Goal: Check status: Check status

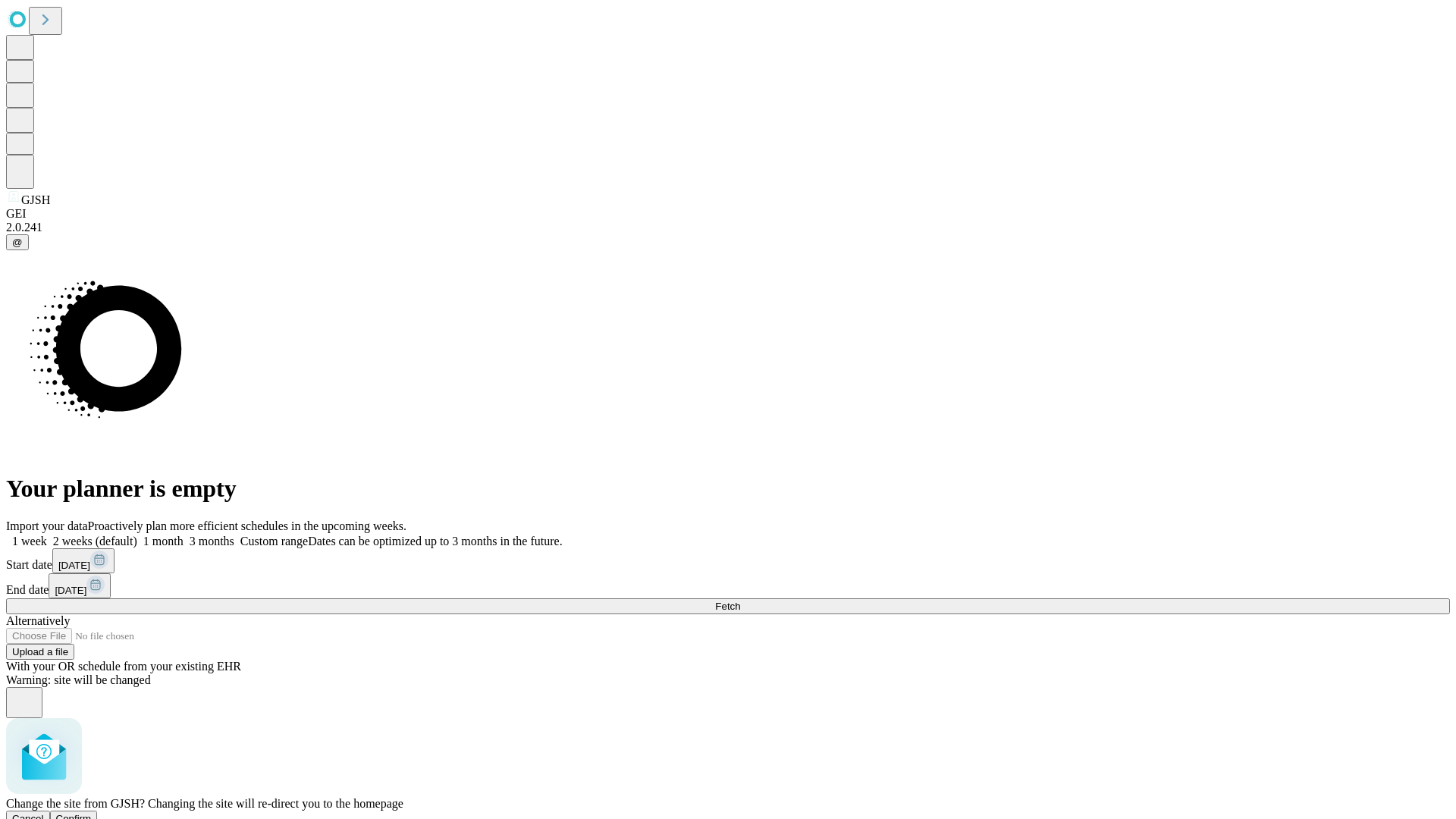
click at [91, 813] on span "Confirm" at bounding box center [74, 818] width 36 height 12
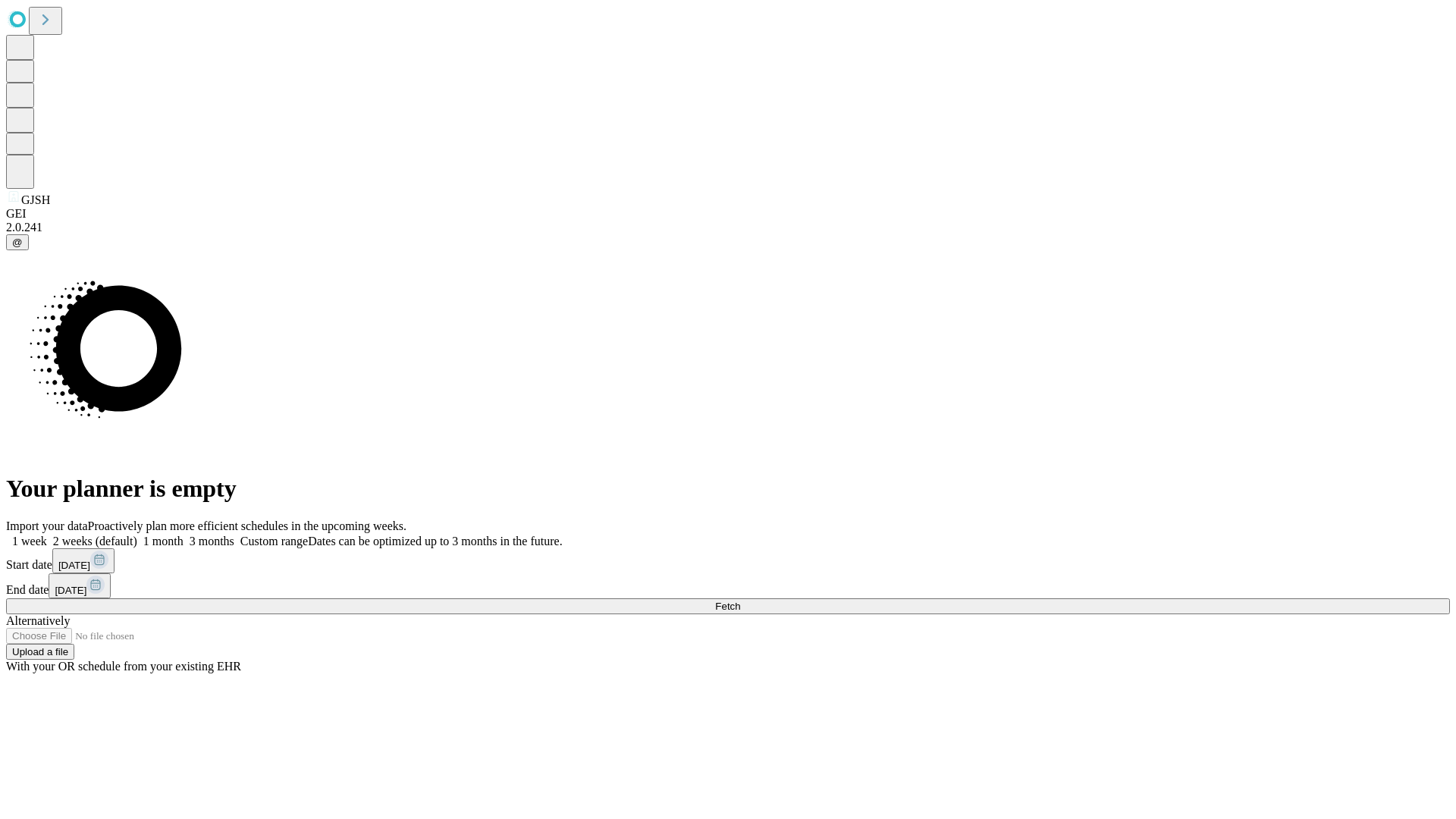
click at [184, 535] on label "1 month" at bounding box center [160, 541] width 47 height 13
click at [740, 600] on span "Fetch" at bounding box center [728, 606] width 25 height 12
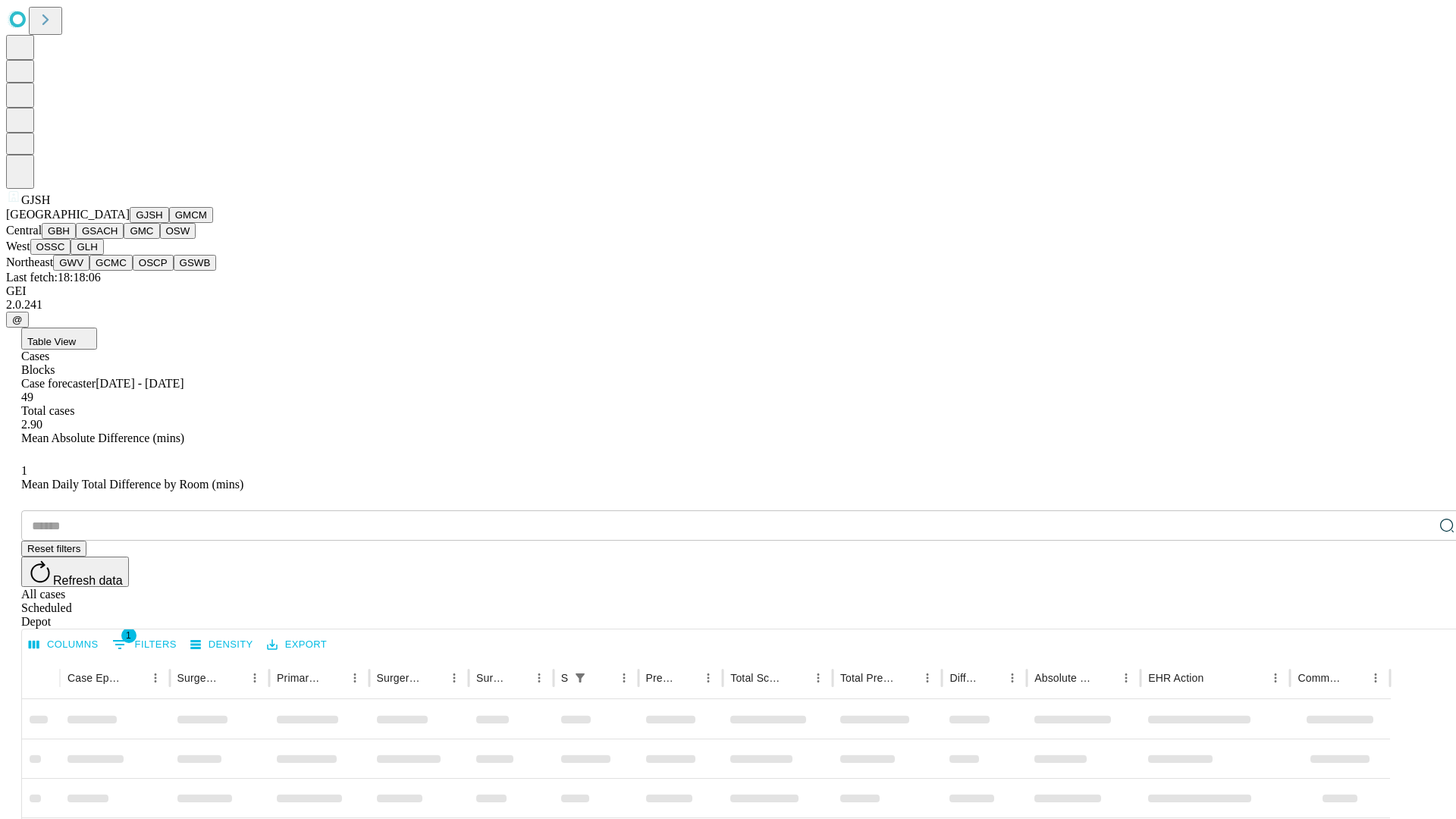
click at [169, 223] on button "GMCM" at bounding box center [191, 215] width 44 height 16
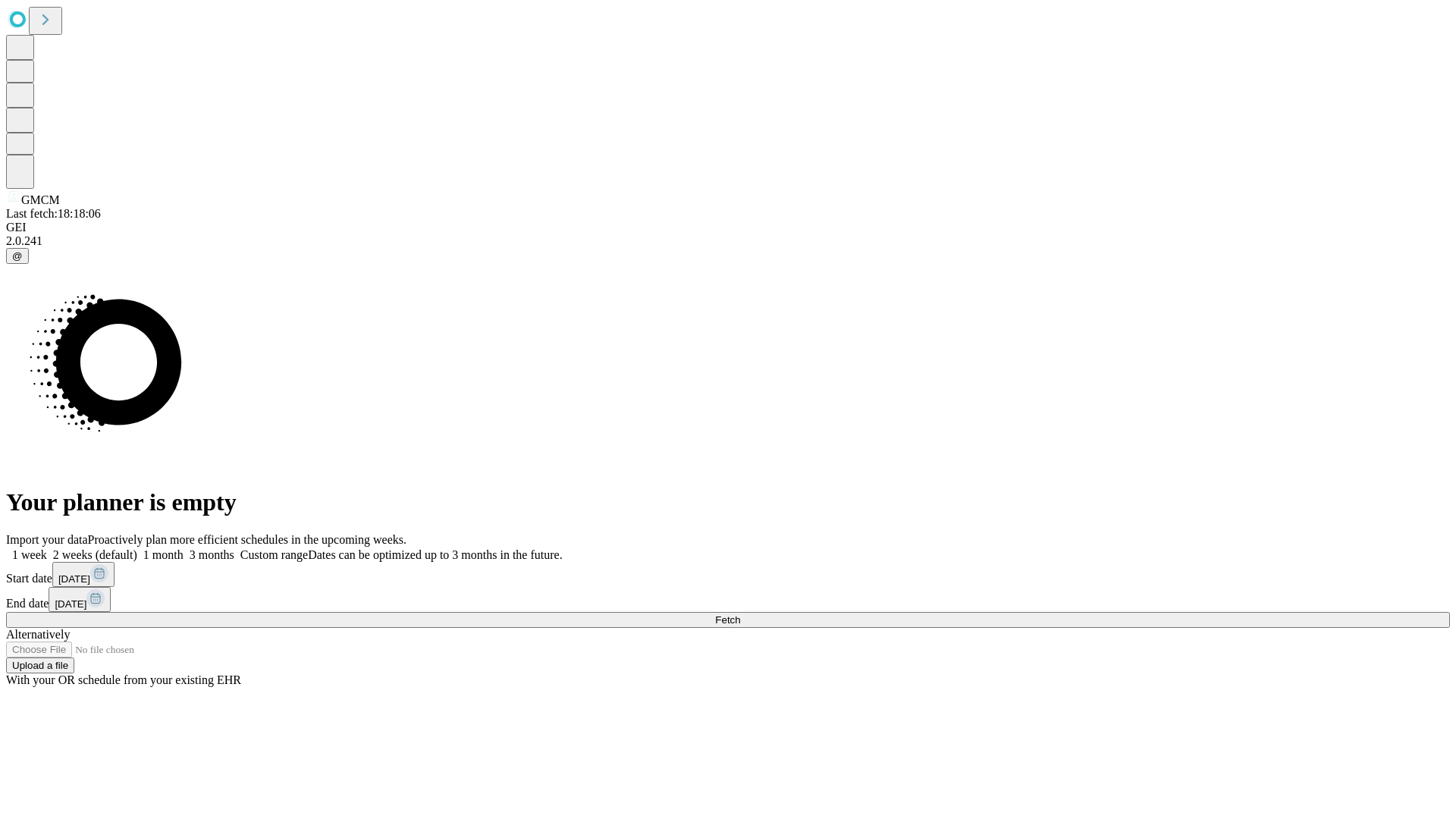
click at [184, 548] on label "1 month" at bounding box center [160, 555] width 47 height 13
click at [740, 614] on span "Fetch" at bounding box center [728, 619] width 25 height 12
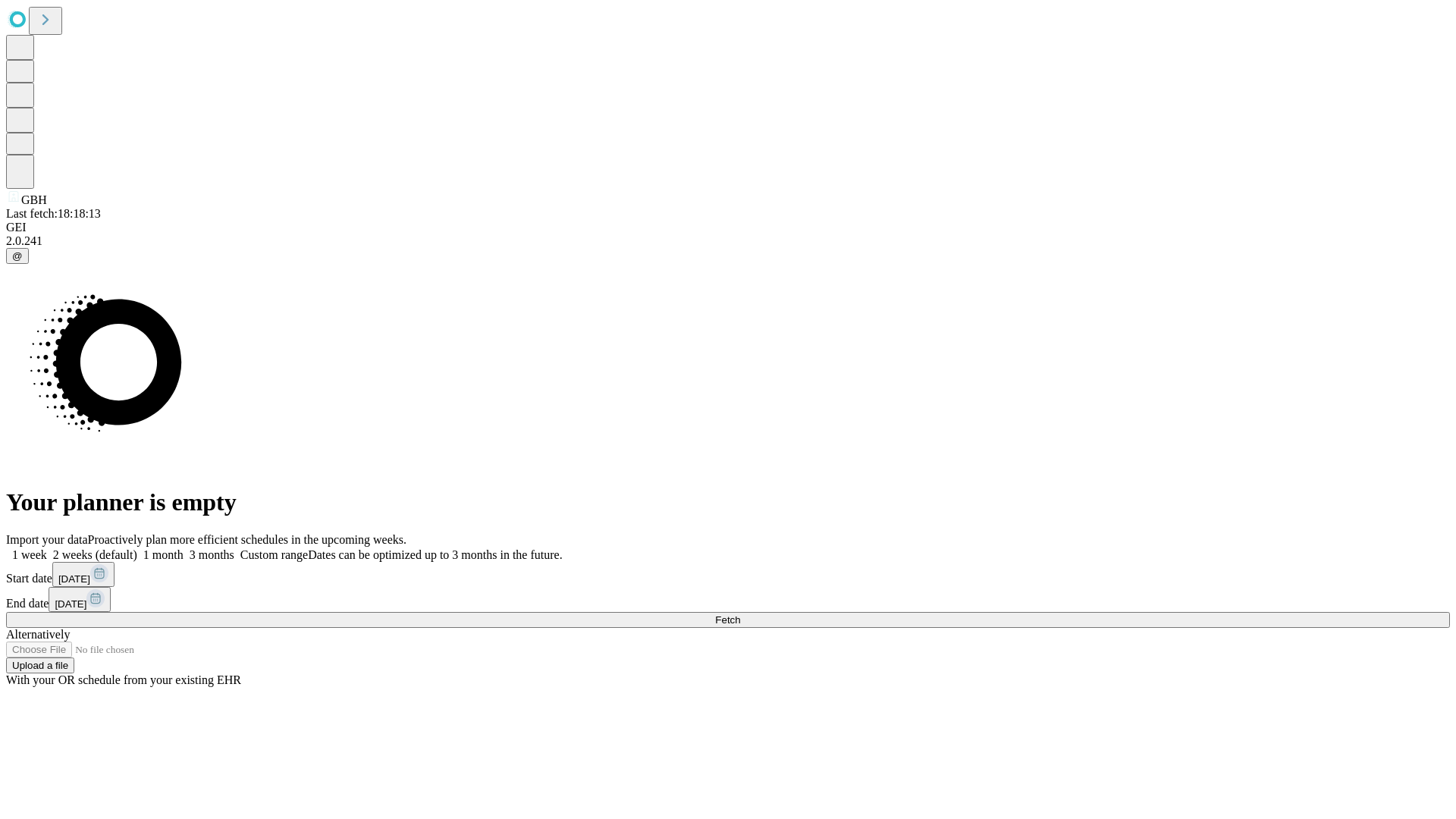
click at [184, 548] on label "1 month" at bounding box center [160, 555] width 47 height 13
click at [740, 614] on span "Fetch" at bounding box center [728, 619] width 25 height 12
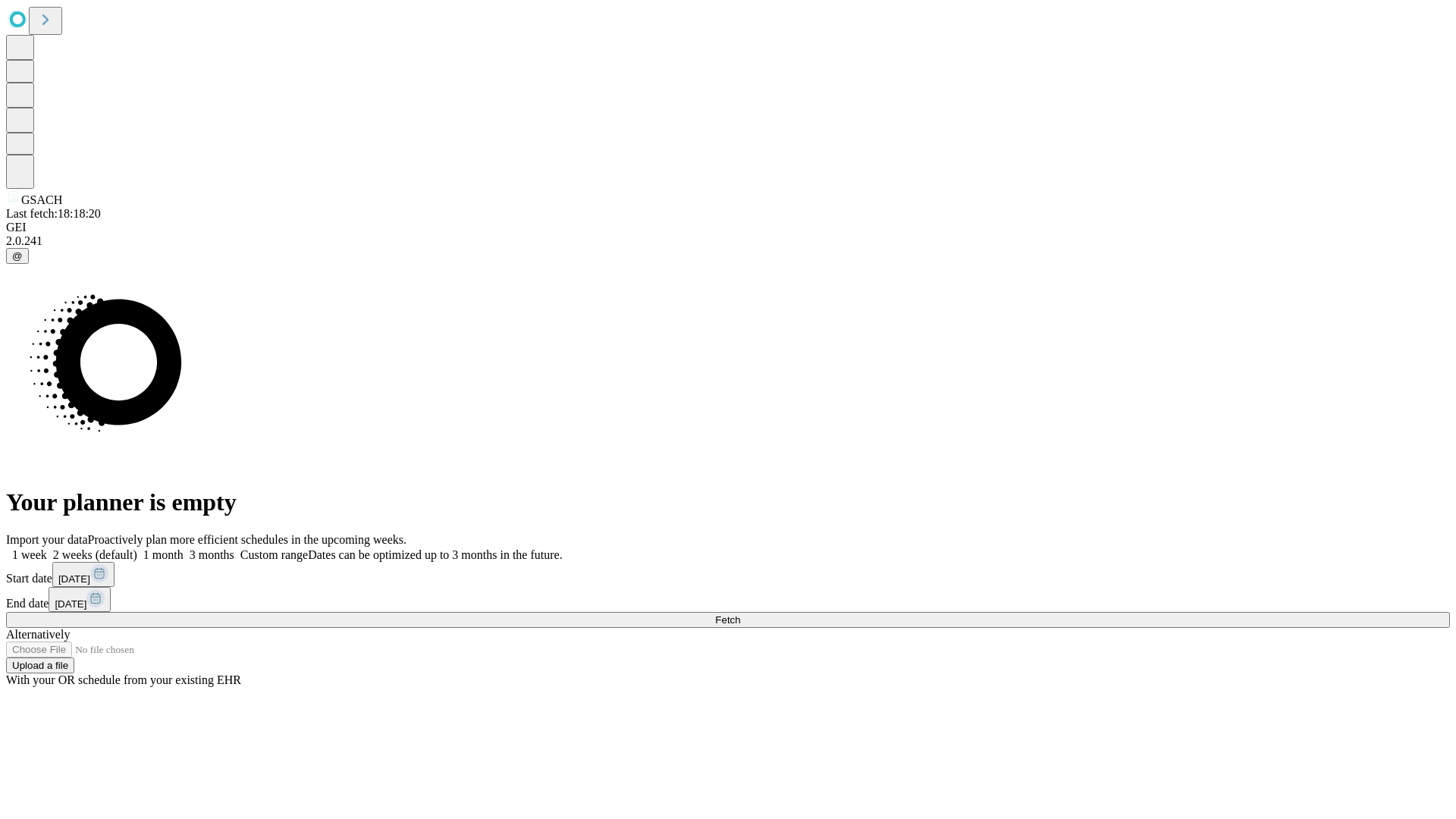
click at [184, 548] on label "1 month" at bounding box center [160, 555] width 47 height 13
click at [740, 614] on span "Fetch" at bounding box center [728, 619] width 25 height 12
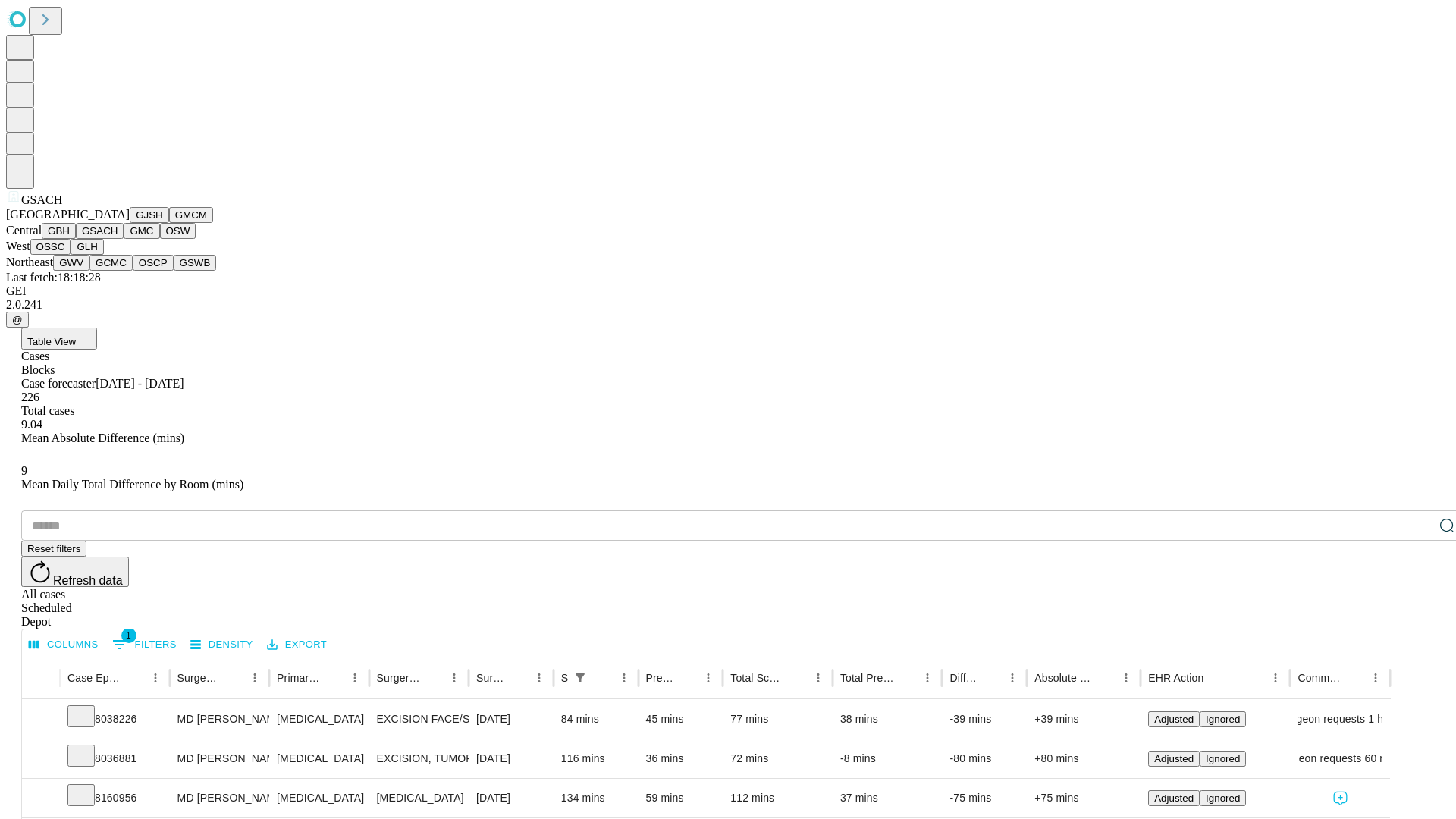
click at [124, 239] on button "GMC" at bounding box center [142, 231] width 36 height 16
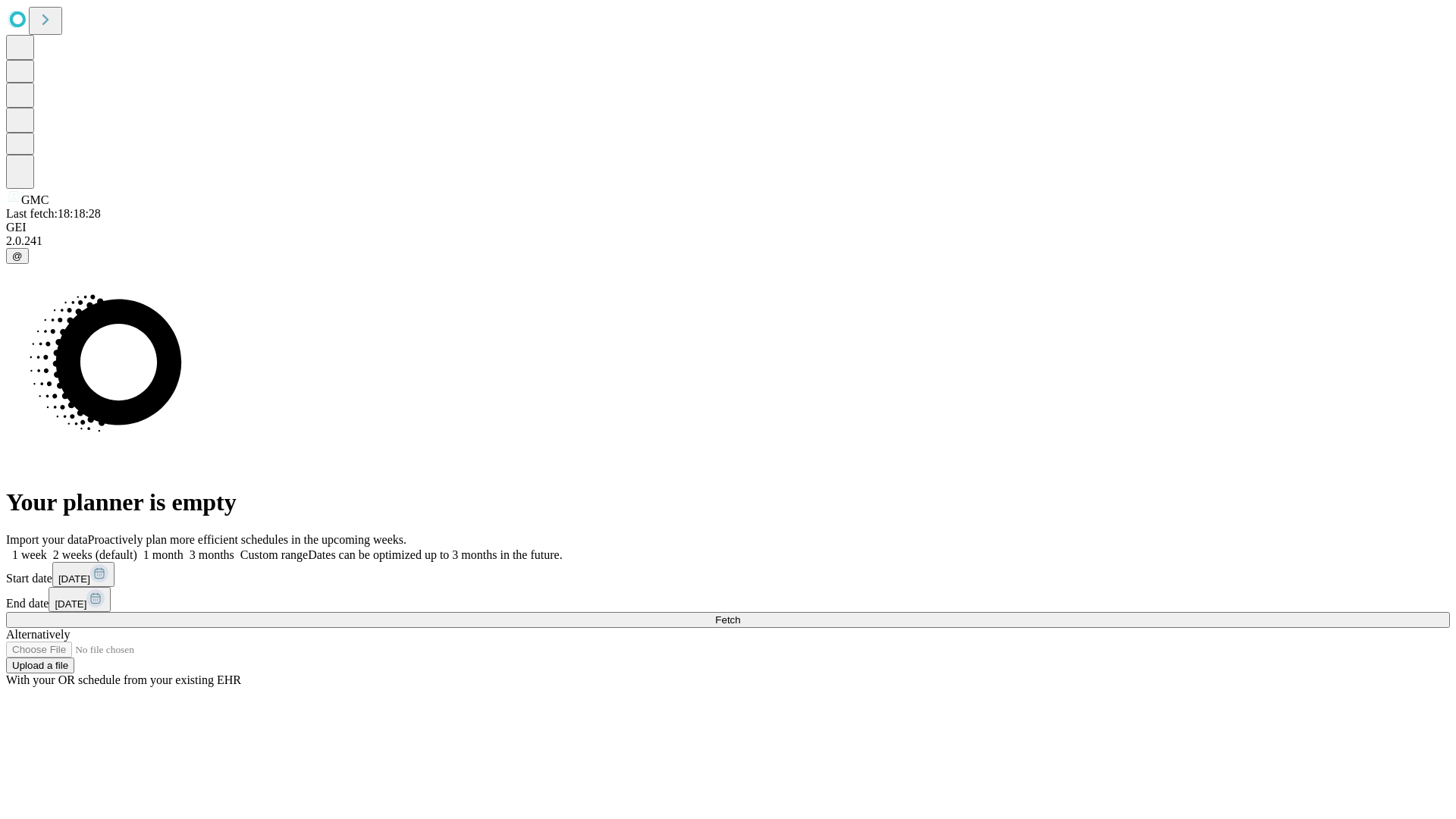
click at [184, 548] on label "1 month" at bounding box center [160, 555] width 47 height 13
click at [740, 614] on span "Fetch" at bounding box center [728, 619] width 25 height 12
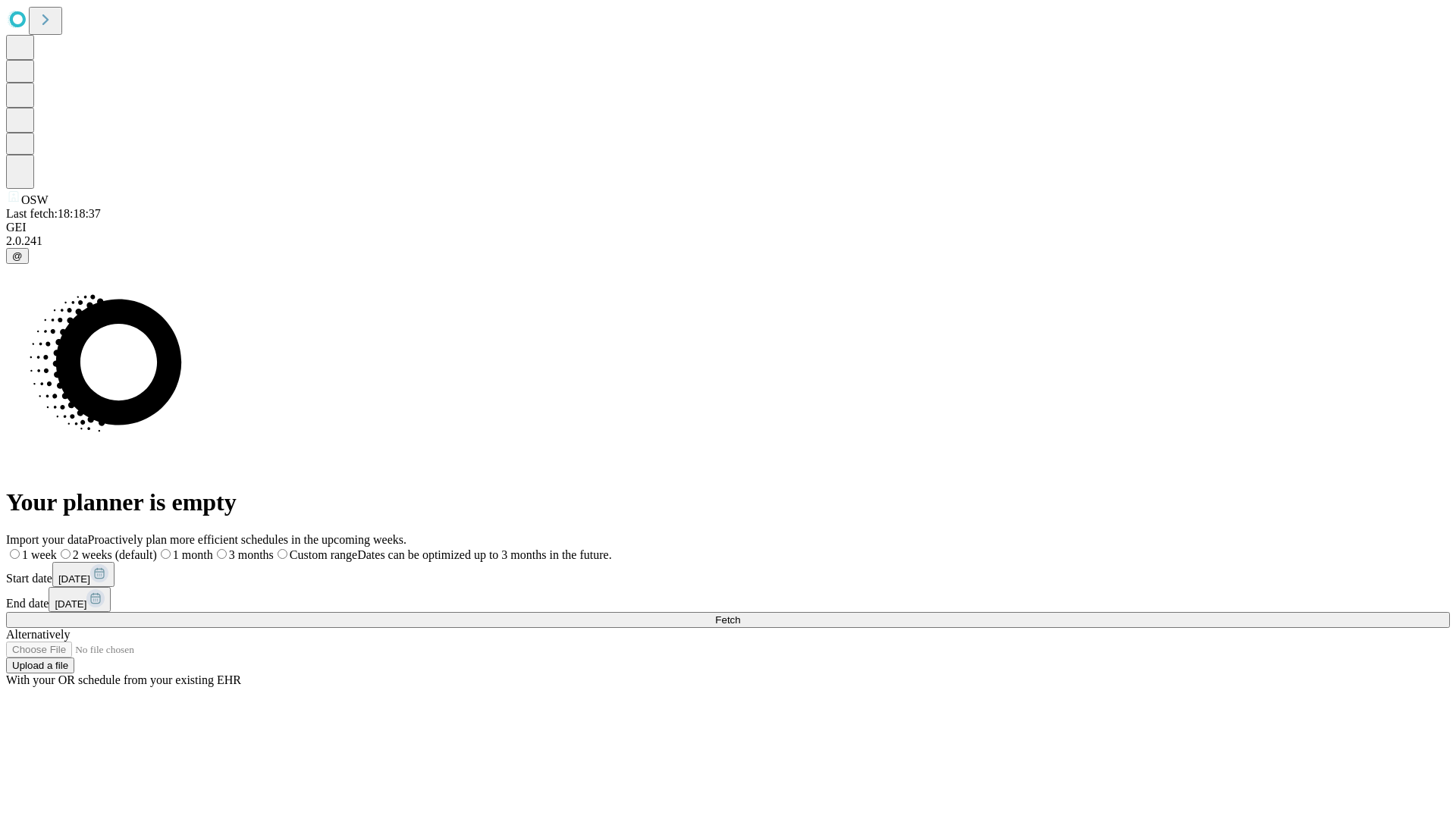
click at [740, 614] on span "Fetch" at bounding box center [728, 619] width 25 height 12
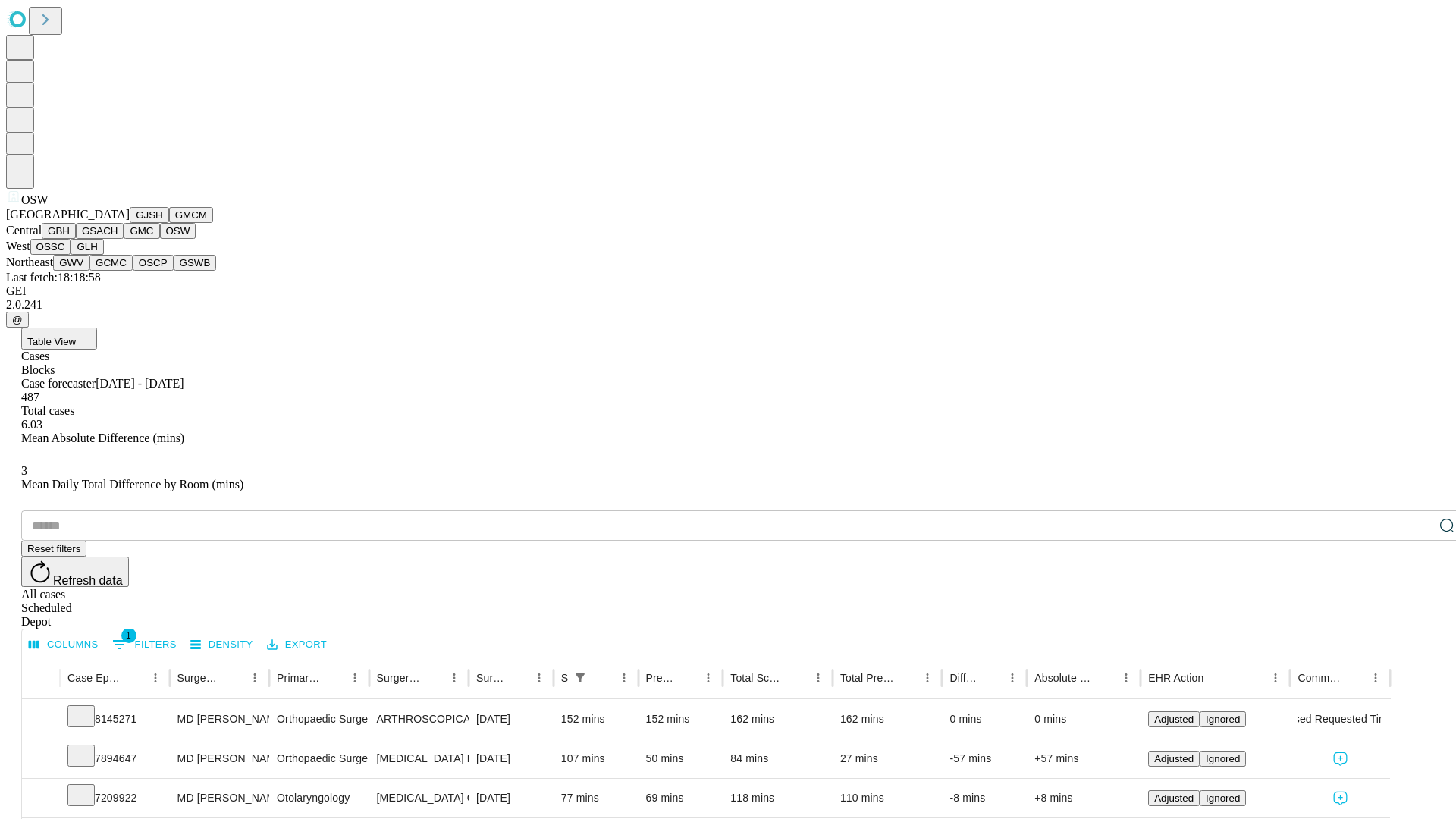
click at [72, 254] on button "OSSC" at bounding box center [51, 247] width 41 height 16
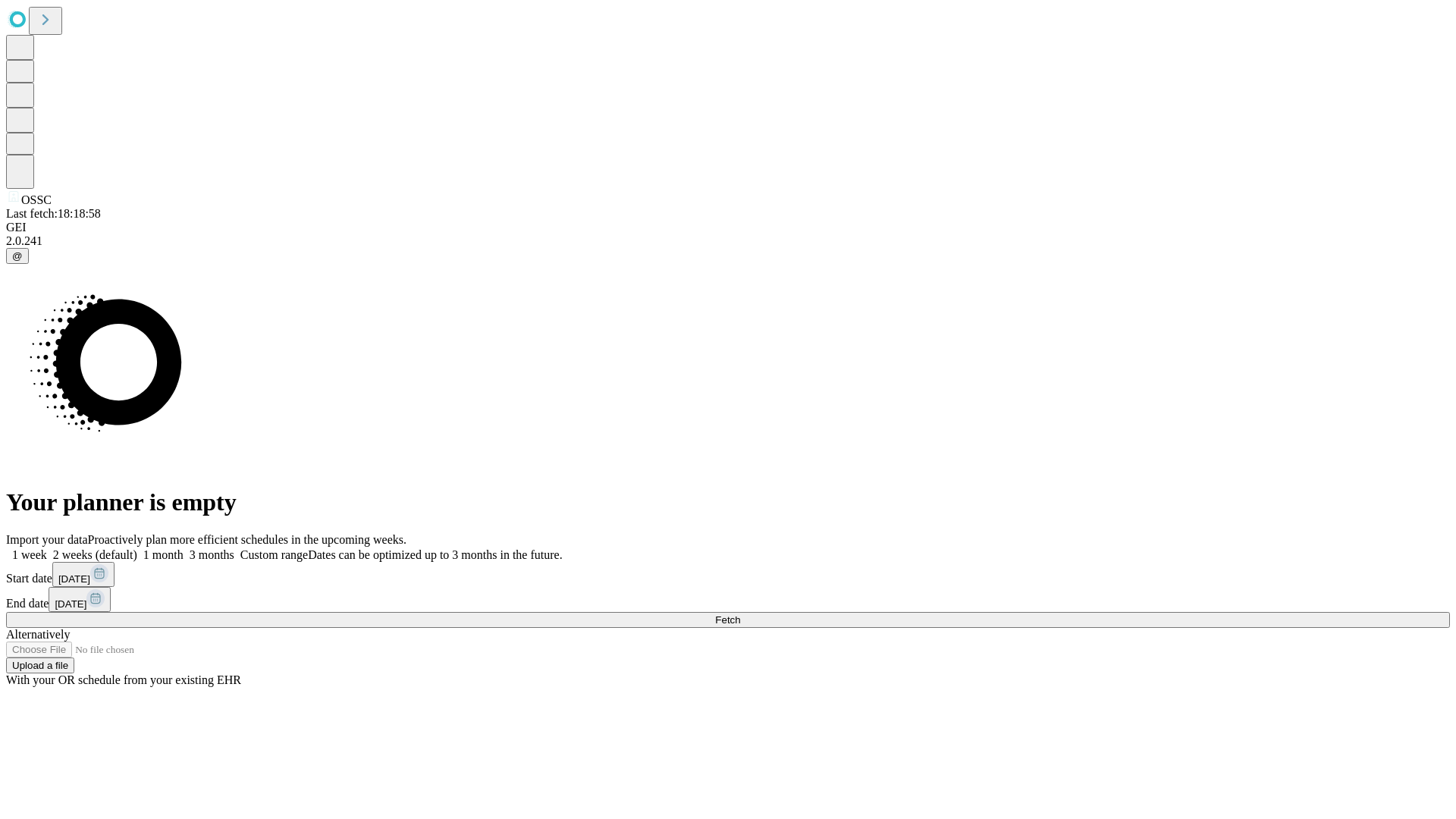
click at [740, 614] on span "Fetch" at bounding box center [728, 619] width 25 height 12
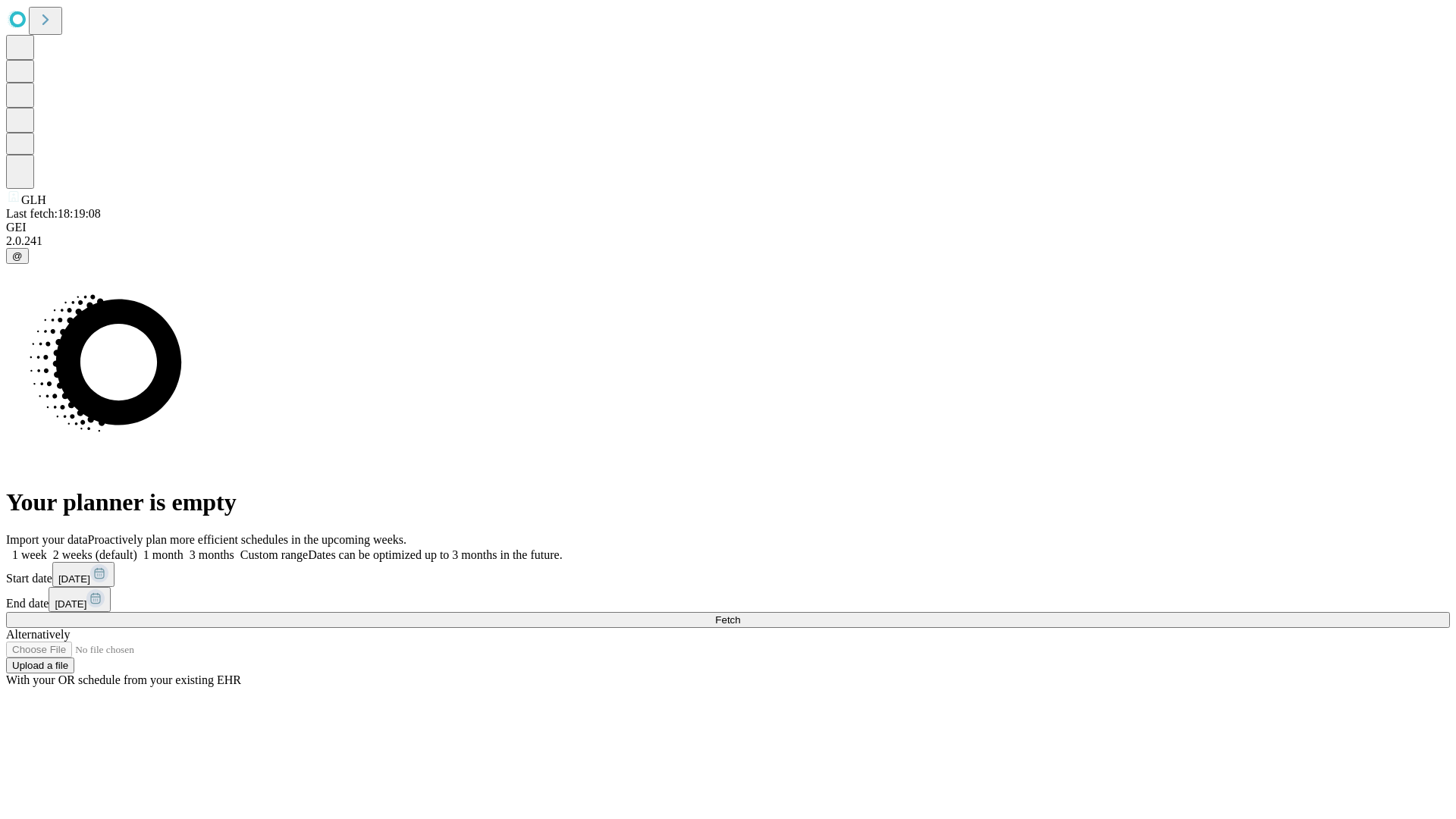
click at [184, 548] on label "1 month" at bounding box center [160, 555] width 47 height 13
click at [740, 614] on span "Fetch" at bounding box center [728, 619] width 25 height 12
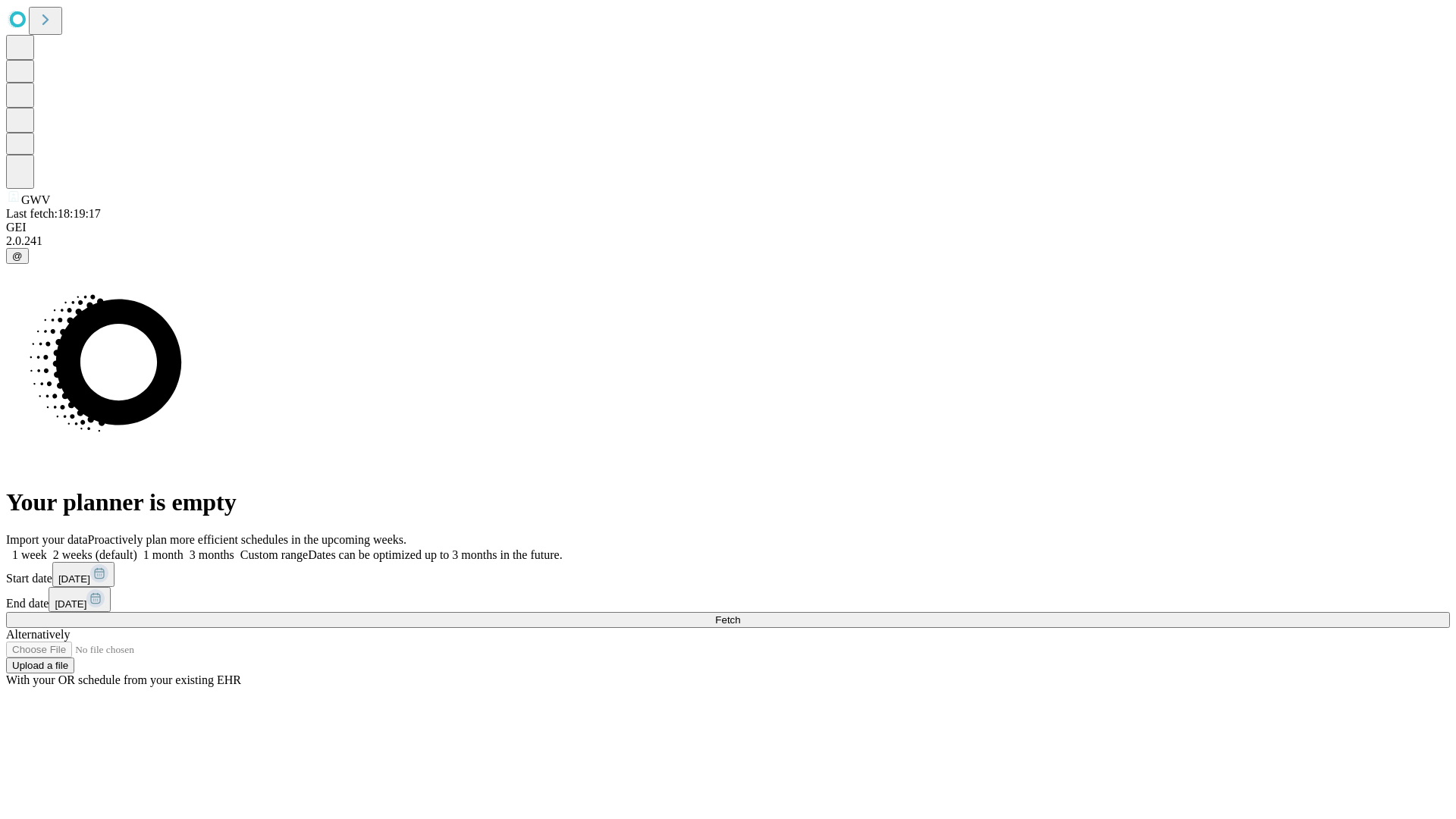
click at [184, 548] on label "1 month" at bounding box center [160, 555] width 47 height 13
click at [740, 614] on span "Fetch" at bounding box center [728, 619] width 25 height 12
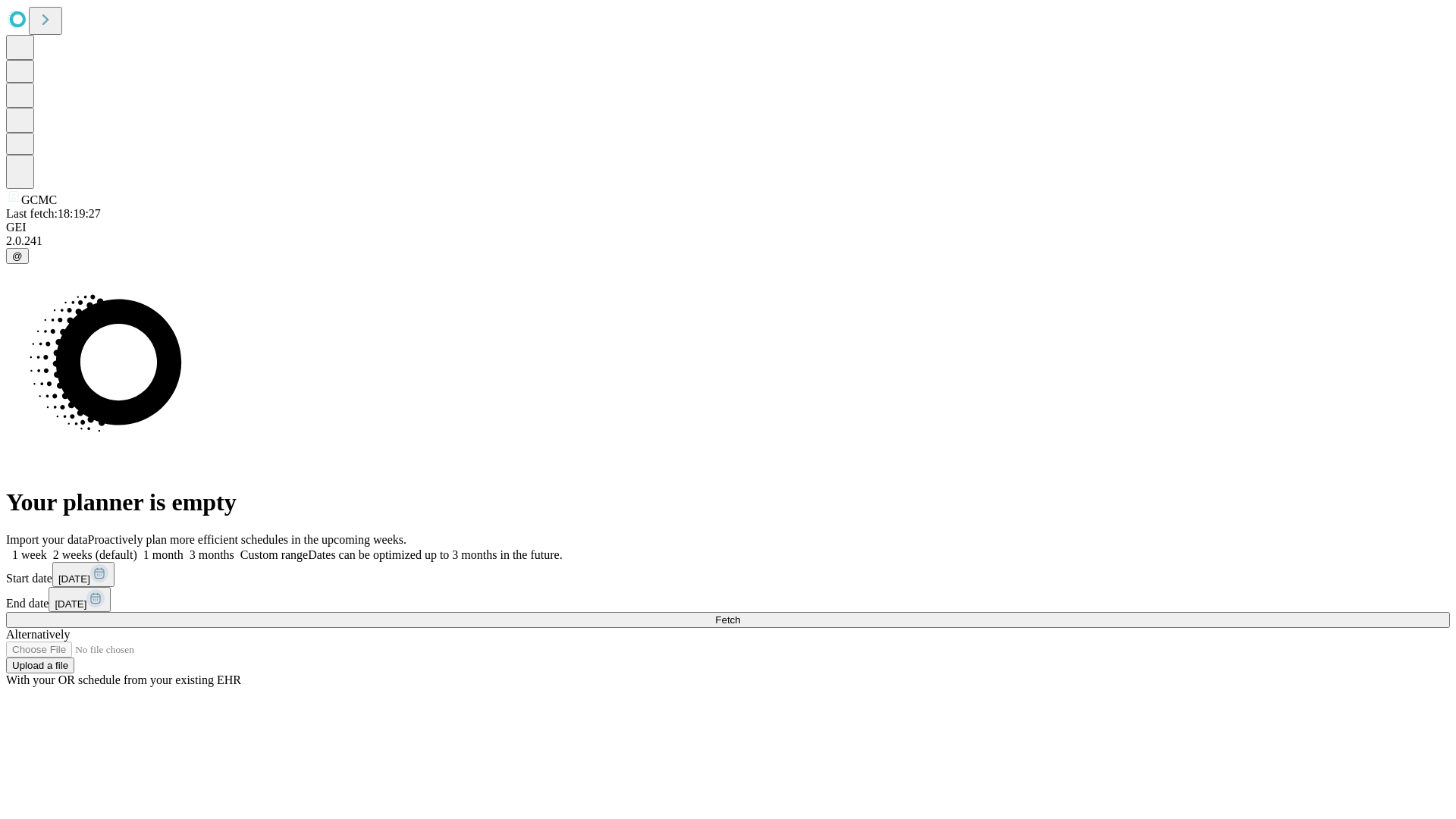
click at [184, 548] on label "1 month" at bounding box center [160, 555] width 47 height 13
click at [740, 614] on span "Fetch" at bounding box center [728, 619] width 25 height 12
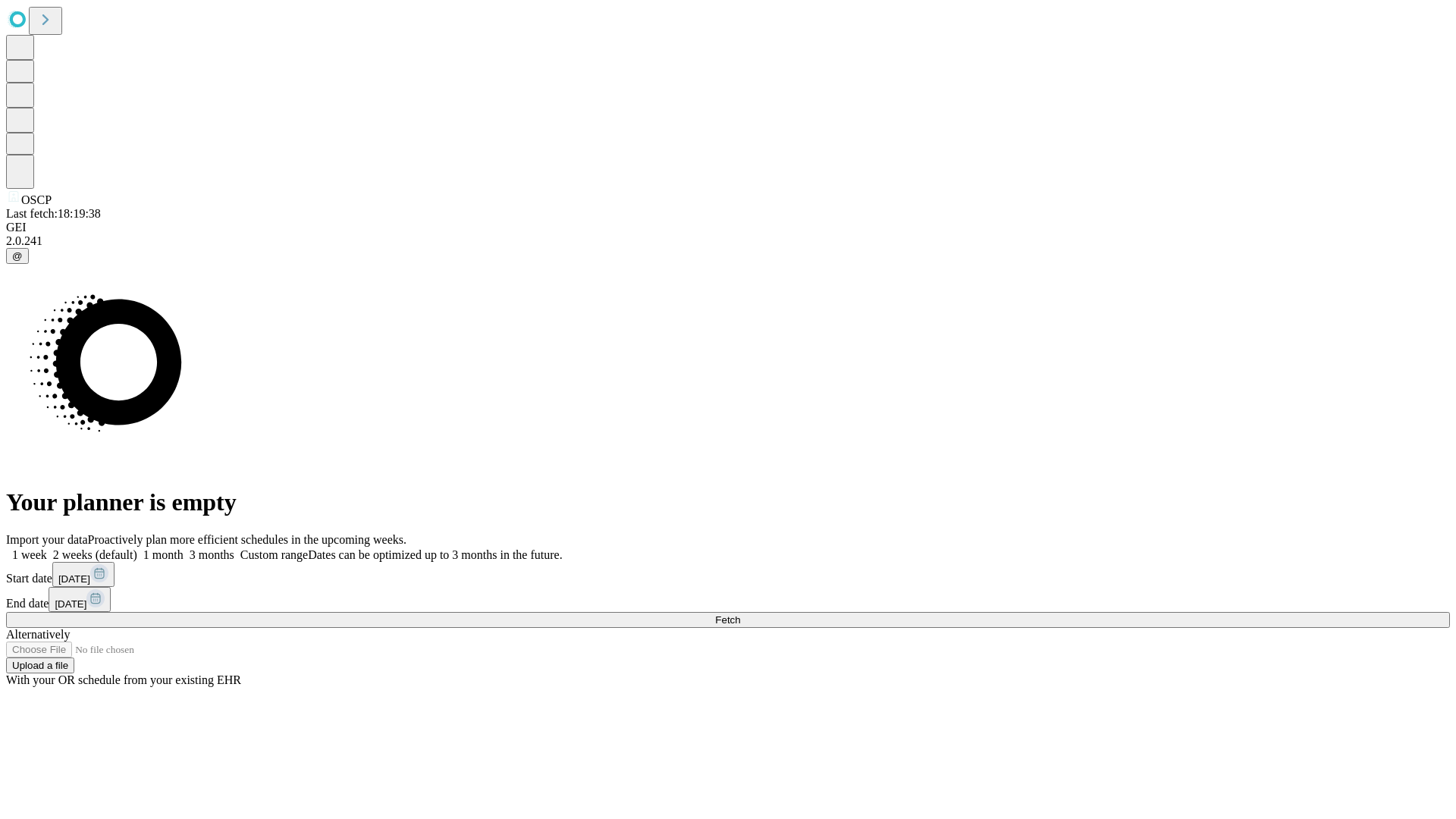
click at [184, 548] on label "1 month" at bounding box center [160, 555] width 47 height 13
click at [740, 614] on span "Fetch" at bounding box center [728, 619] width 25 height 12
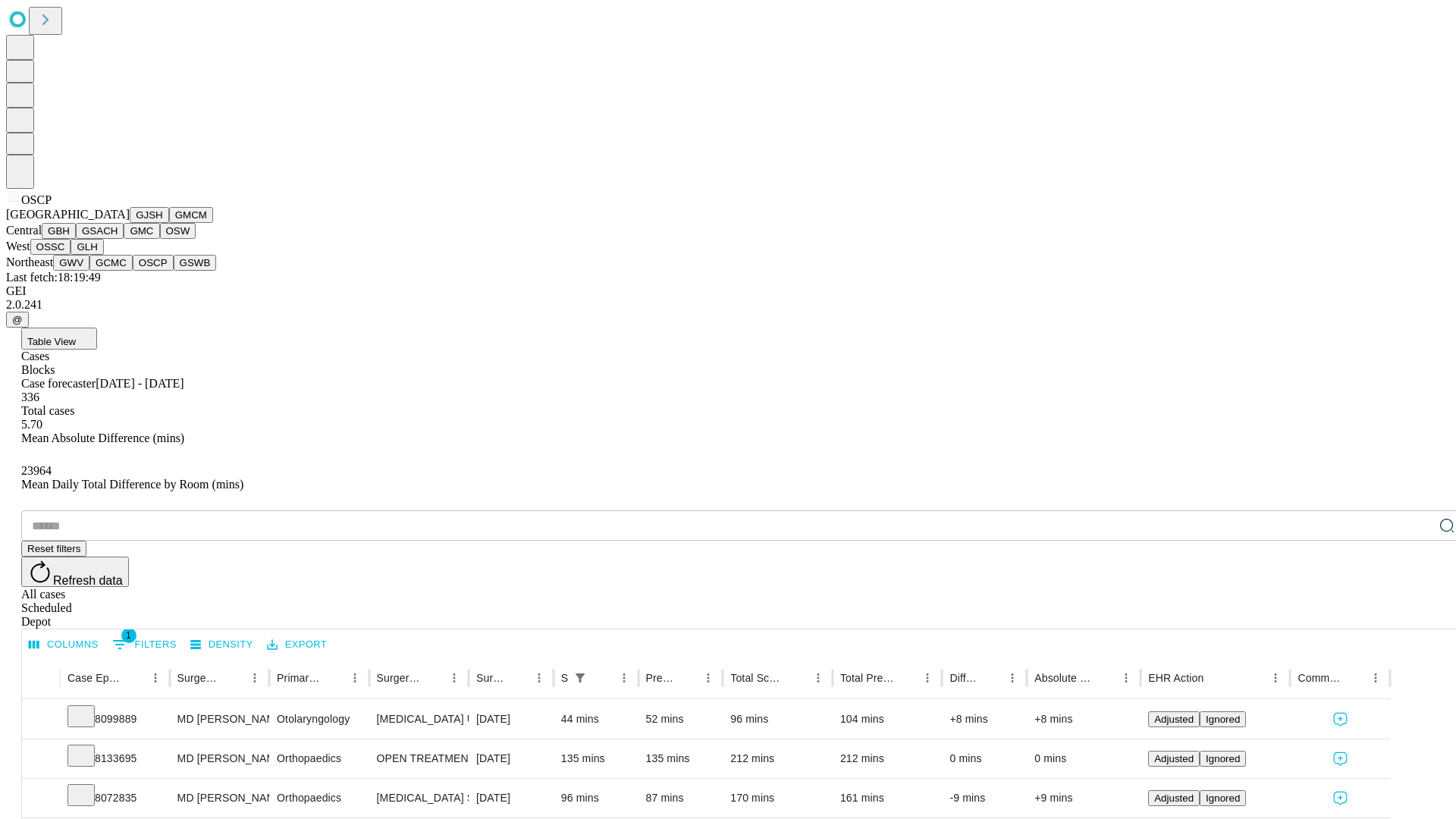
click at [174, 271] on button "GSWB" at bounding box center [195, 263] width 43 height 16
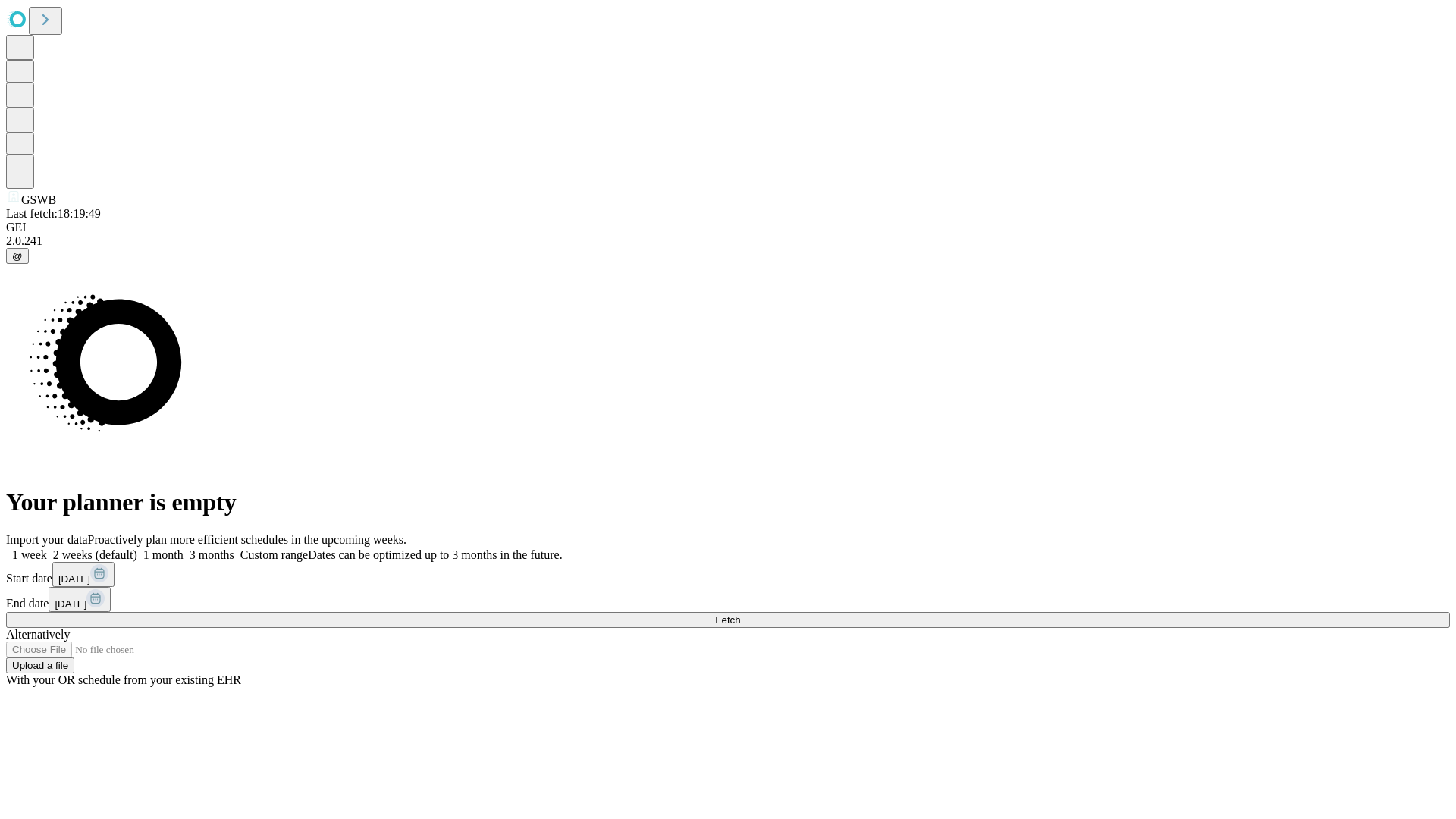
click at [184, 548] on label "1 month" at bounding box center [160, 555] width 47 height 13
click at [740, 614] on span "Fetch" at bounding box center [728, 619] width 25 height 12
